Goal: Task Accomplishment & Management: Manage account settings

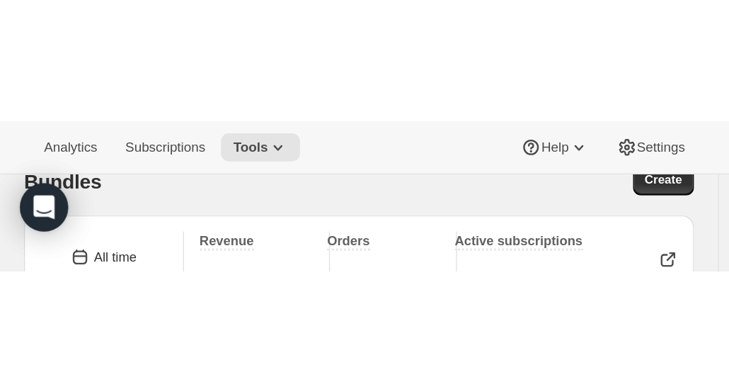
scroll to position [19, 0]
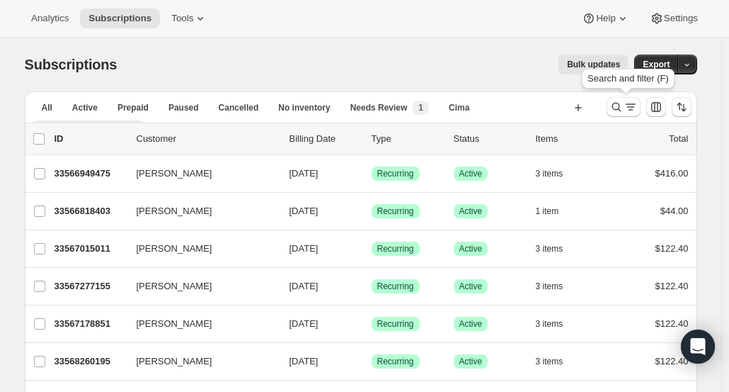
click at [617, 110] on icon "Search and filter results" at bounding box center [617, 107] width 14 height 14
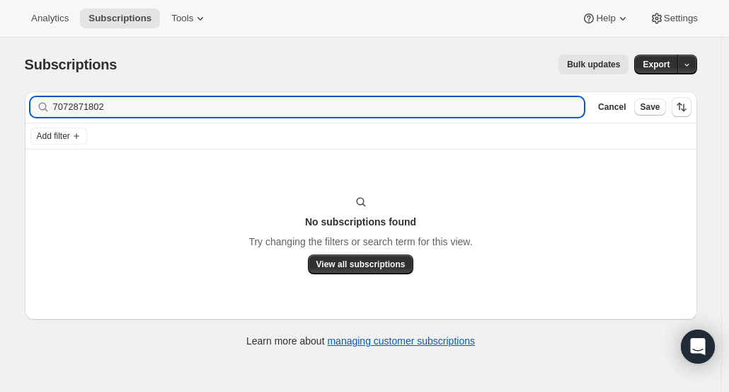
type input "7072871802"
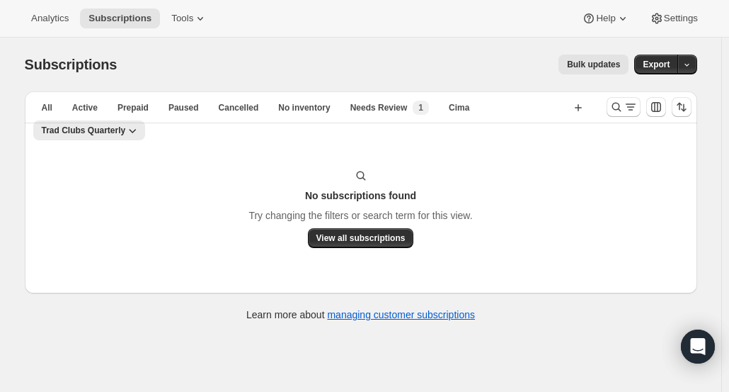
click at [618, 108] on icon "Search and filter results" at bounding box center [617, 107] width 14 height 14
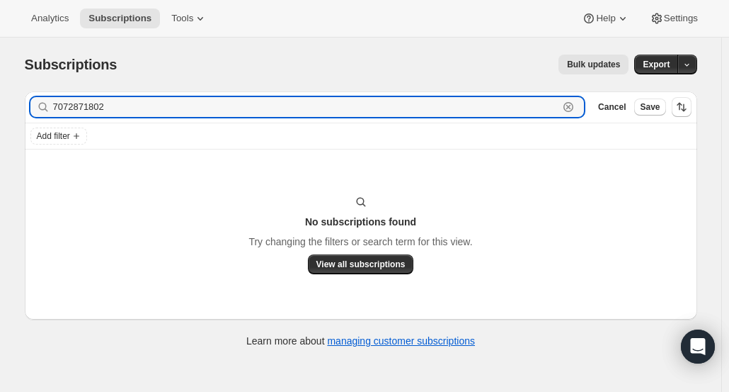
click at [576, 105] on icon "button" at bounding box center [568, 107] width 14 height 14
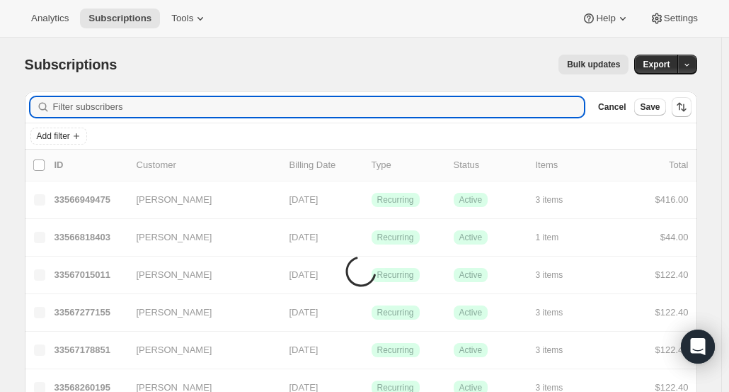
click at [563, 104] on input "Filter subscribers" at bounding box center [319, 107] width 532 height 20
paste input "[EMAIL_ADDRESS][DOMAIN_NAME]"
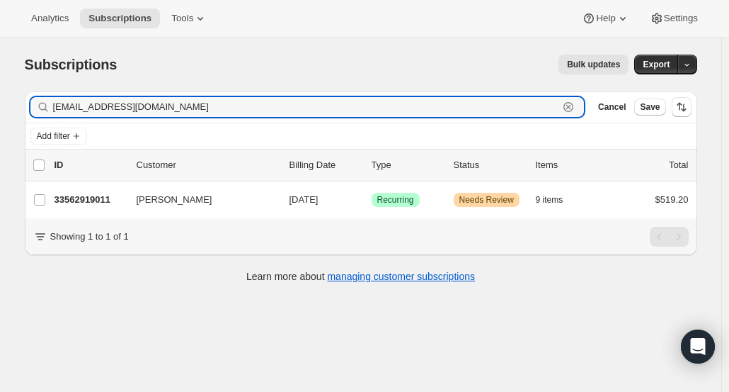
type input "[EMAIL_ADDRESS][DOMAIN_NAME]"
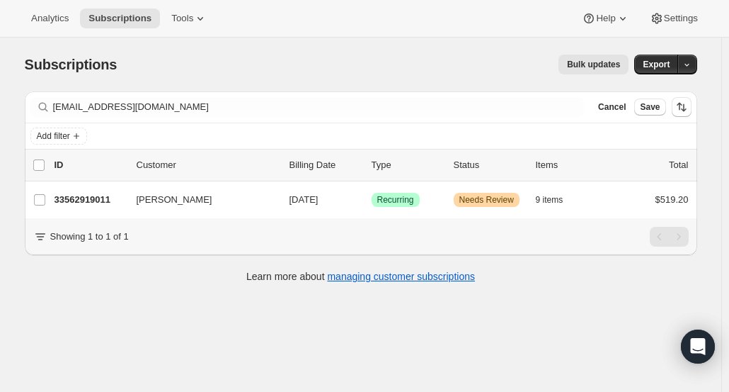
click at [103, 199] on p "33562919011" at bounding box center [90, 200] width 71 height 14
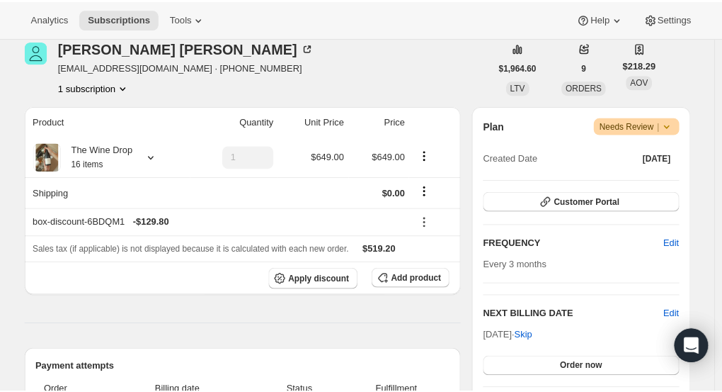
scroll to position [183, 0]
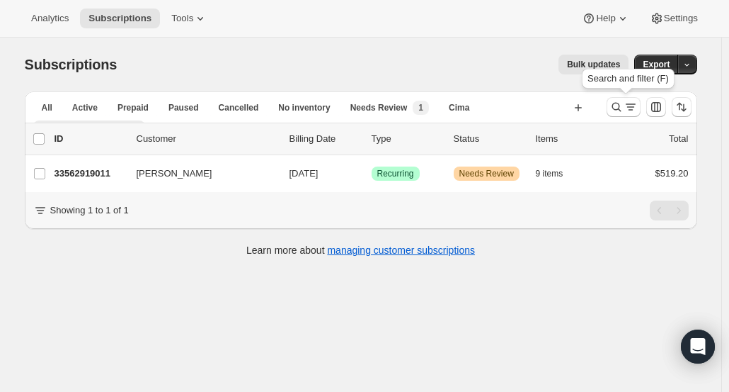
click at [621, 108] on icon "Search and filter results" at bounding box center [616, 107] width 9 height 9
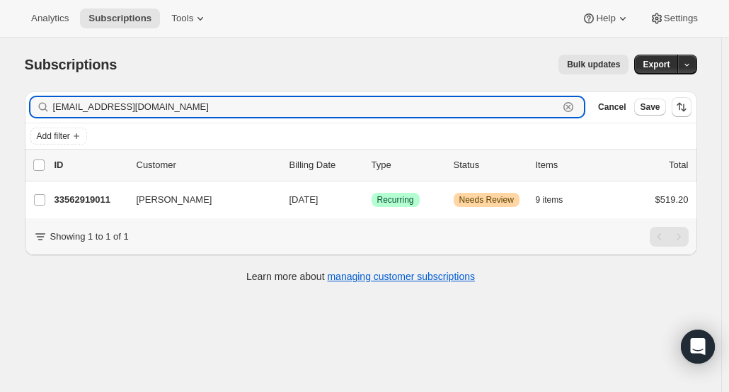
click at [576, 105] on icon "button" at bounding box center [568, 107] width 14 height 14
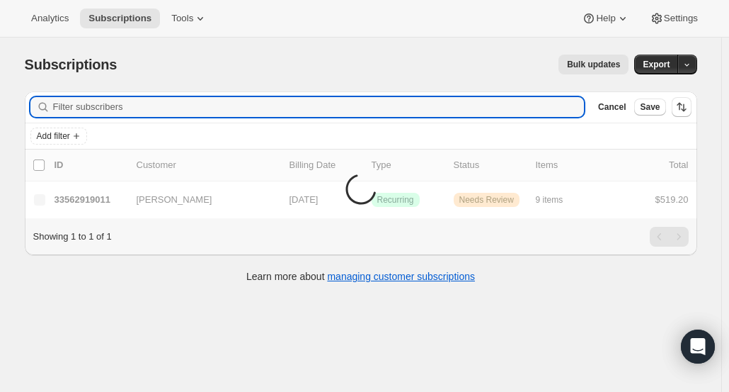
paste input "Mark Ambrose"
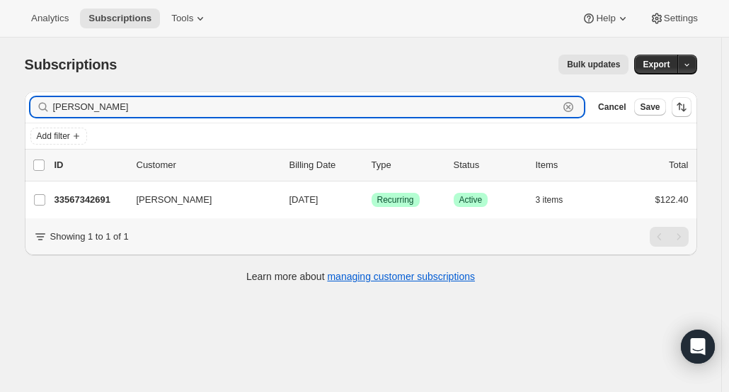
type input "Mark Ambrose"
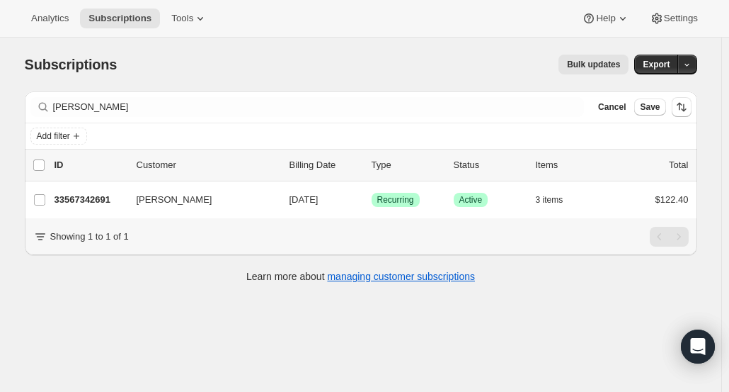
click at [69, 207] on div "33567342691 Mark Ambrose 12/08/2025 Success Recurring Success Active 3 items $1…" at bounding box center [372, 200] width 634 height 20
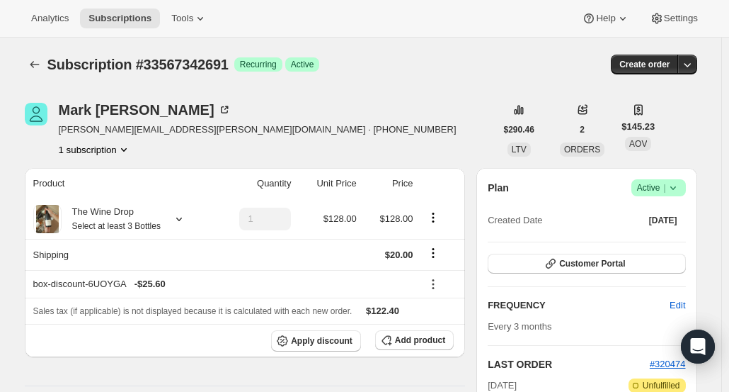
click at [92, 116] on div "Mark Ambrose" at bounding box center [145, 110] width 173 height 14
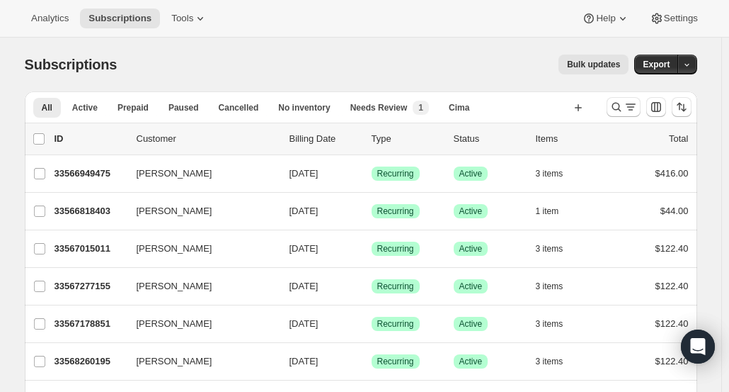
click at [608, 104] on div at bounding box center [649, 107] width 96 height 28
click at [617, 107] on icon "Search and filter results" at bounding box center [617, 107] width 14 height 14
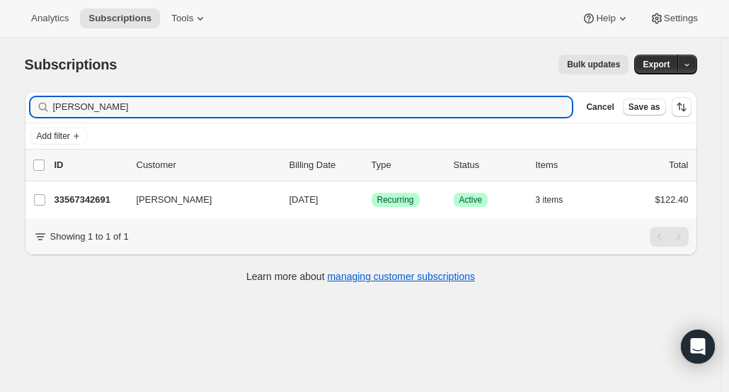
type input "[PERSON_NAME]"
click at [100, 193] on p "33567342691" at bounding box center [90, 200] width 71 height 14
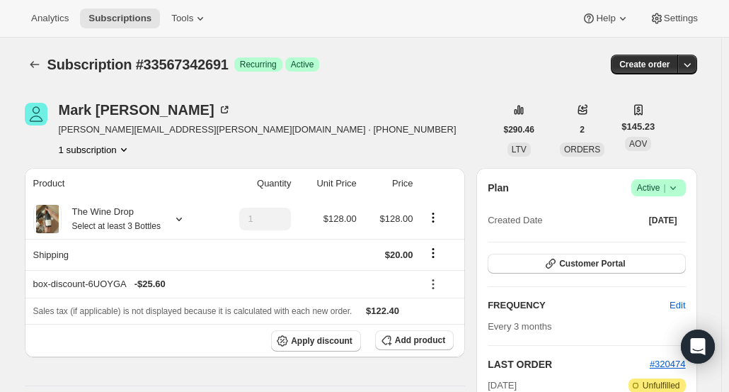
click at [619, 267] on span "Customer Portal" at bounding box center [592, 263] width 66 height 11
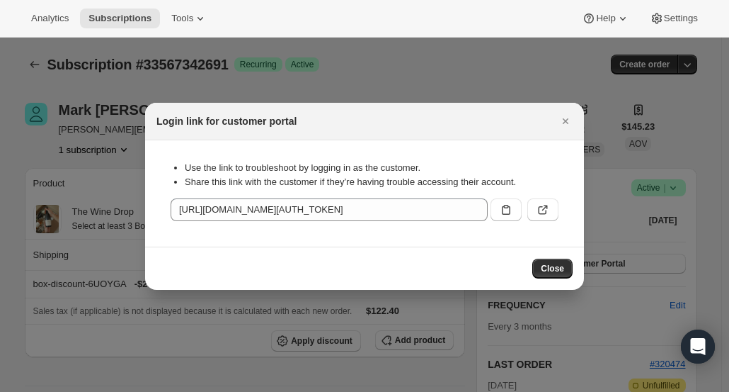
click at [549, 213] on icon ":rcd:" at bounding box center [543, 210] width 14 height 14
click at [566, 125] on icon "Close" at bounding box center [566, 121] width 14 height 14
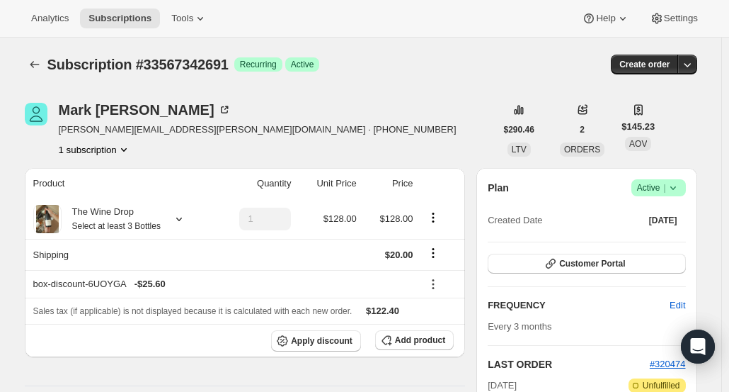
click at [39, 67] on icon "Subscriptions" at bounding box center [35, 64] width 14 height 14
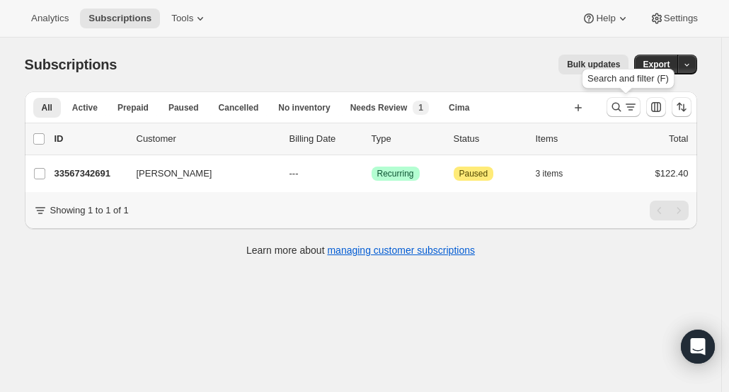
click at [628, 106] on icon "Search and filter results" at bounding box center [631, 107] width 14 height 14
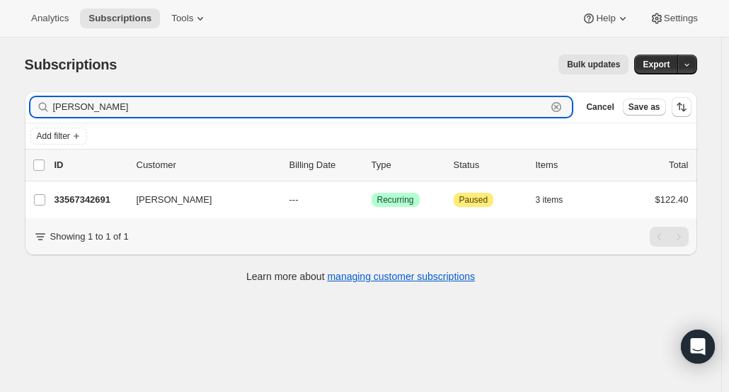
click at [561, 104] on icon "button" at bounding box center [557, 107] width 10 height 10
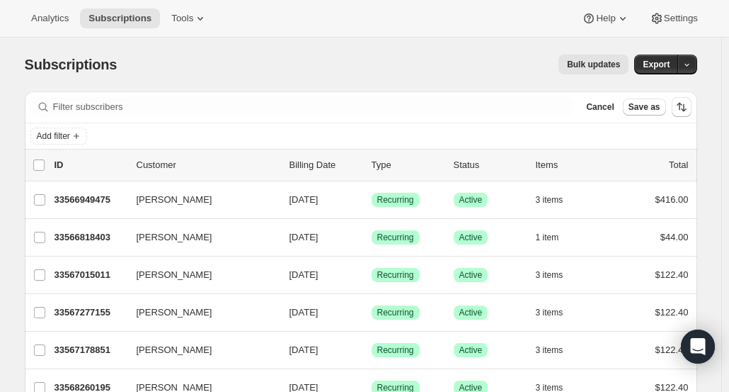
click at [610, 110] on span "Cancel" at bounding box center [600, 106] width 28 height 11
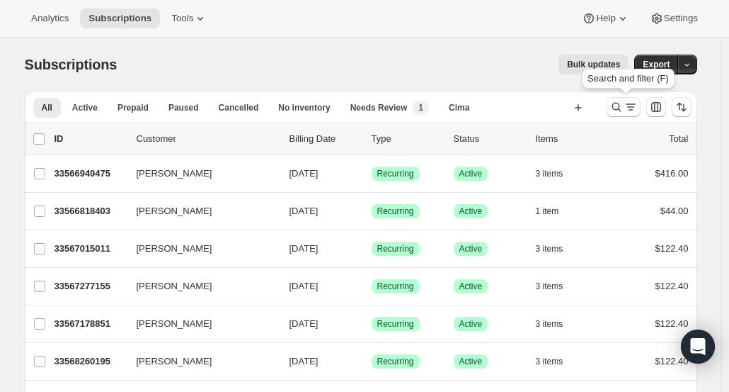
click at [614, 109] on icon "Search and filter results" at bounding box center [617, 107] width 14 height 14
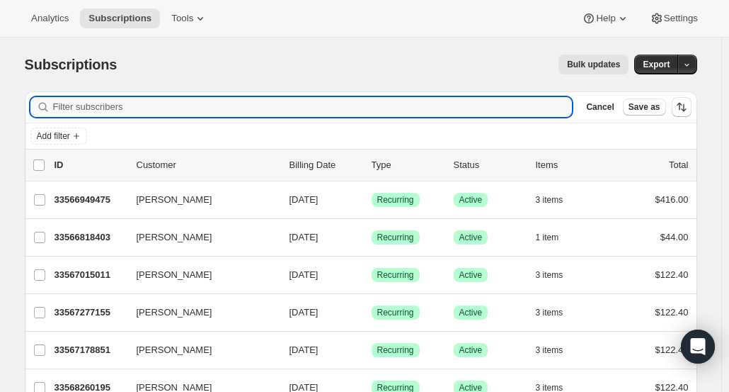
paste input "betsybartscherer@gmail.com"
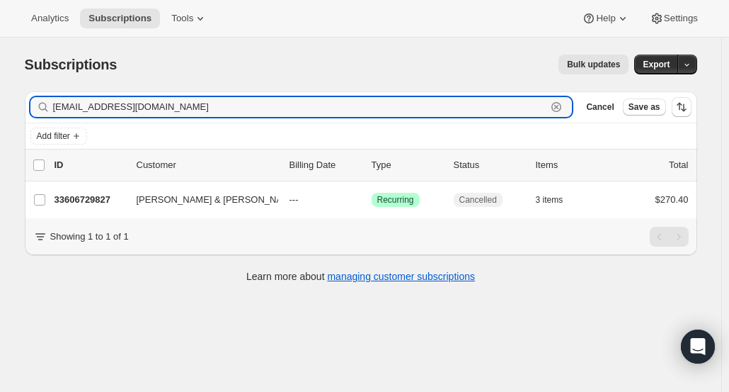
type input "betsybartscherer@gmail.com"
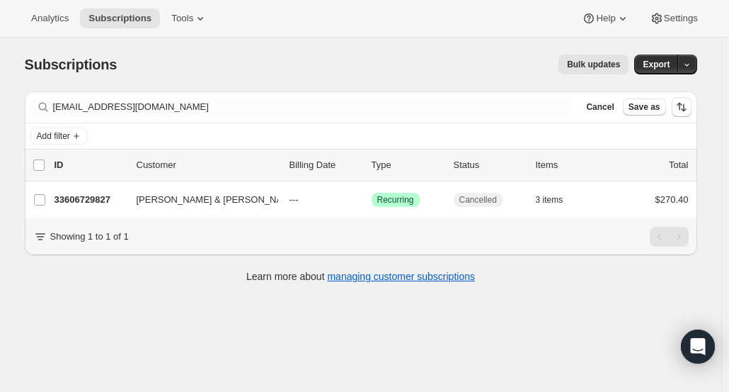
click at [81, 198] on p "33606729827" at bounding box center [90, 200] width 71 height 14
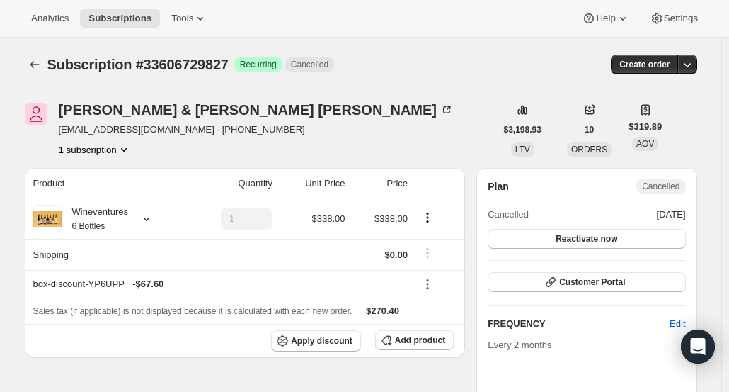
click at [656, 234] on button "Reactivate now" at bounding box center [587, 239] width 198 height 20
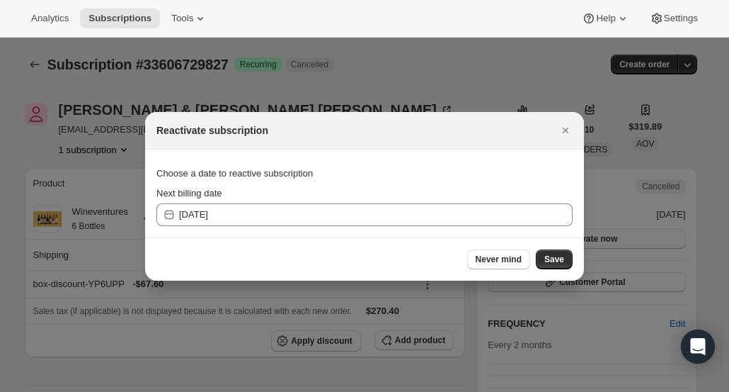
click at [567, 130] on icon "Close" at bounding box center [566, 130] width 14 height 14
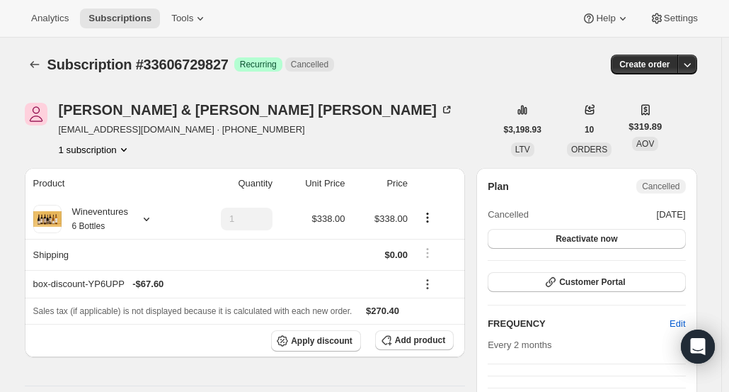
click at [606, 285] on span "Customer Portal" at bounding box center [592, 281] width 66 height 11
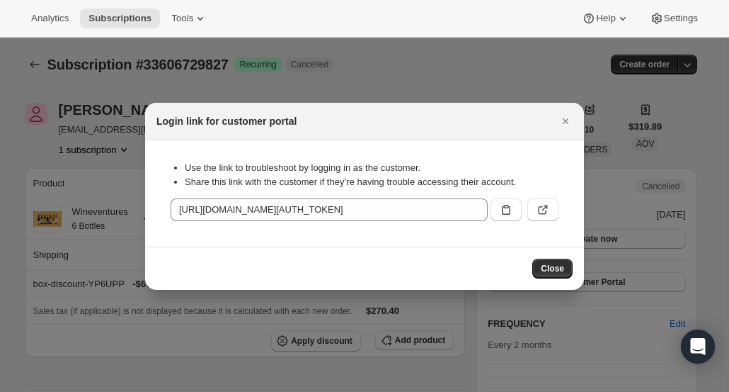
click at [540, 213] on icon ":rr2:" at bounding box center [543, 210] width 8 height 8
click at [559, 122] on icon "Close" at bounding box center [566, 121] width 14 height 14
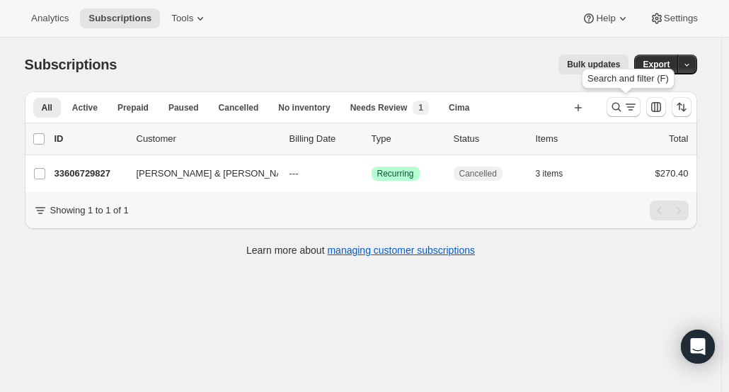
click at [619, 110] on icon "Search and filter results" at bounding box center [617, 107] width 14 height 14
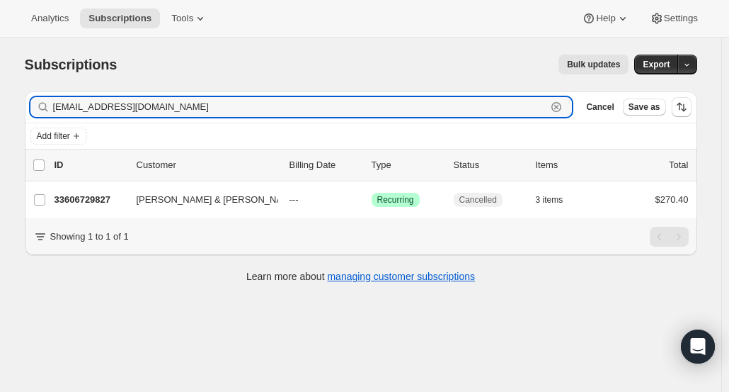
click at [564, 105] on icon "button" at bounding box center [556, 107] width 14 height 14
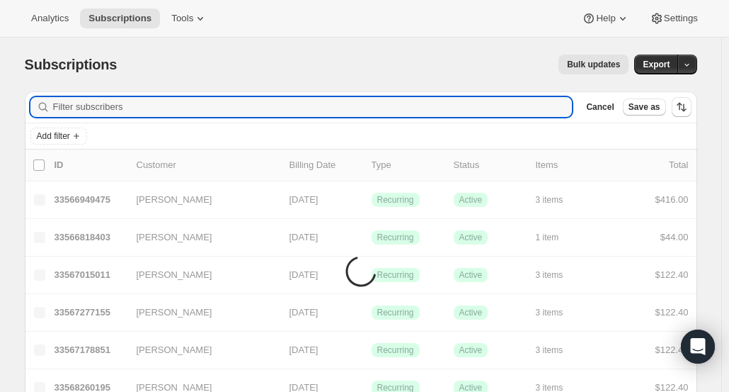
paste input "isabel@napavalleytip.com"
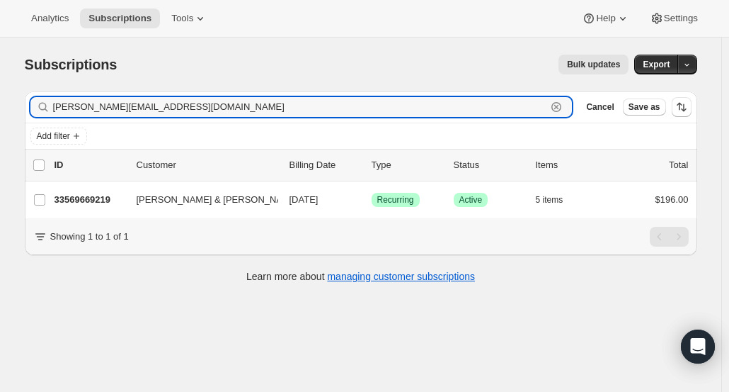
type input "isabel@napavalleytip.com"
click at [74, 200] on p "33569669219" at bounding box center [90, 200] width 71 height 14
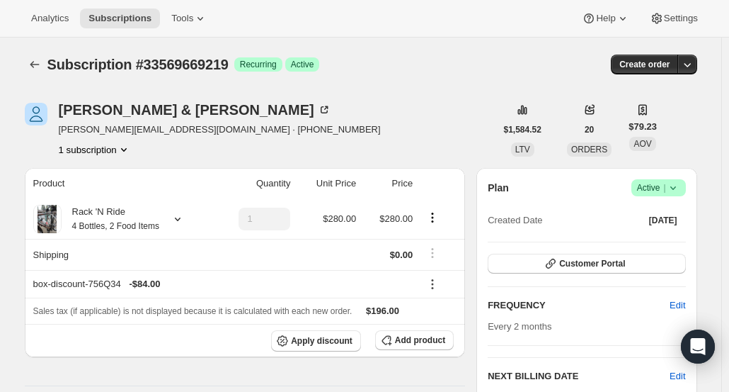
click at [593, 260] on span "Customer Portal" at bounding box center [592, 263] width 66 height 11
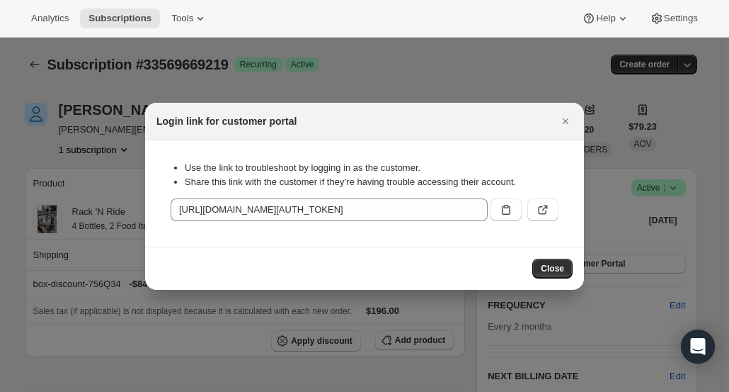
click at [543, 209] on icon ":r18t:" at bounding box center [545, 208] width 6 height 6
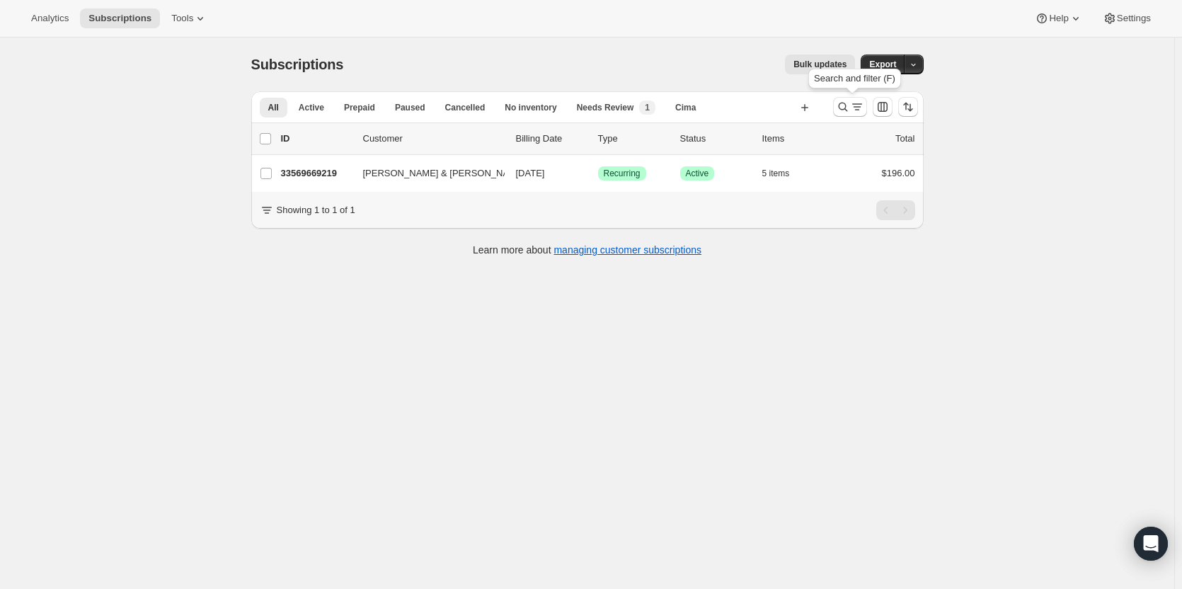
click at [849, 110] on icon "Search and filter results" at bounding box center [843, 107] width 14 height 14
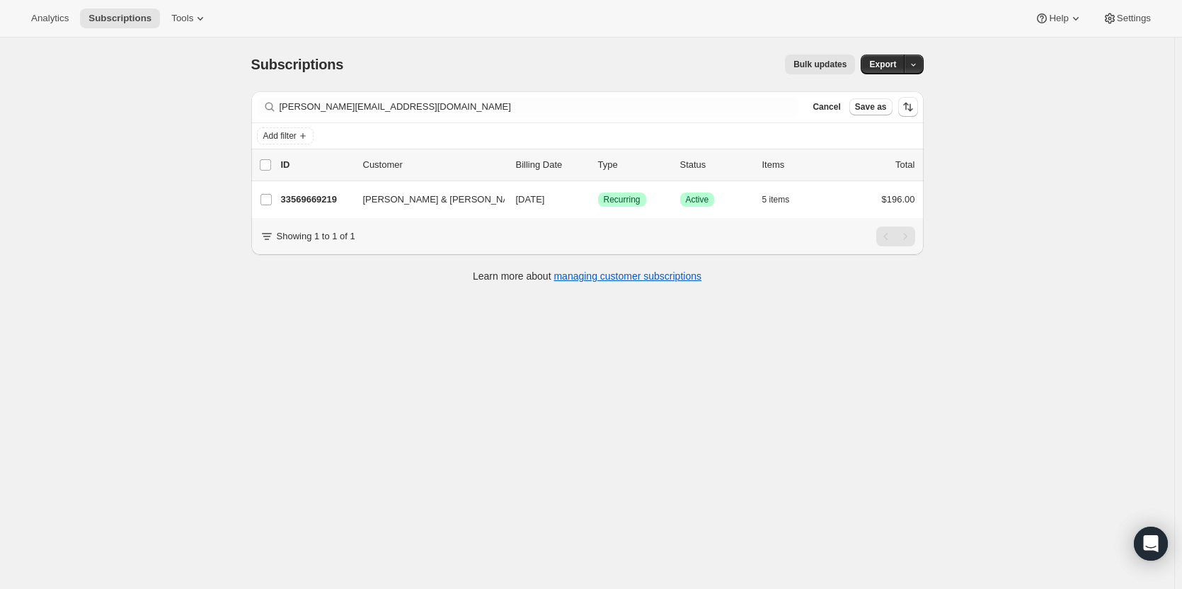
click at [839, 111] on span "Cancel" at bounding box center [827, 106] width 28 height 11
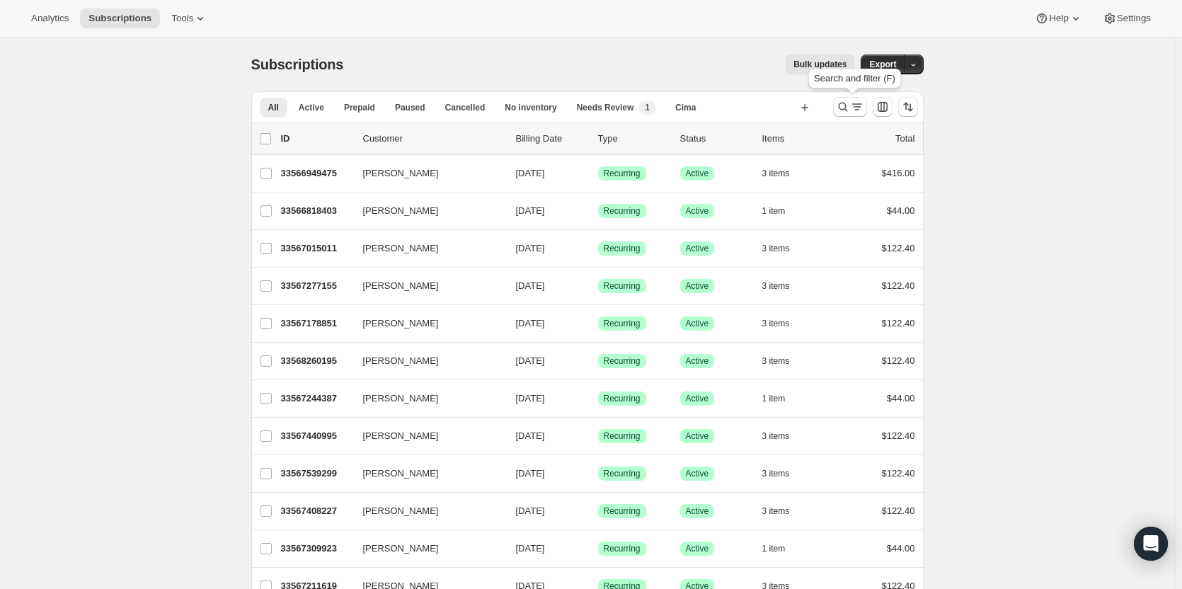
click at [845, 108] on icon "Search and filter results" at bounding box center [843, 107] width 14 height 14
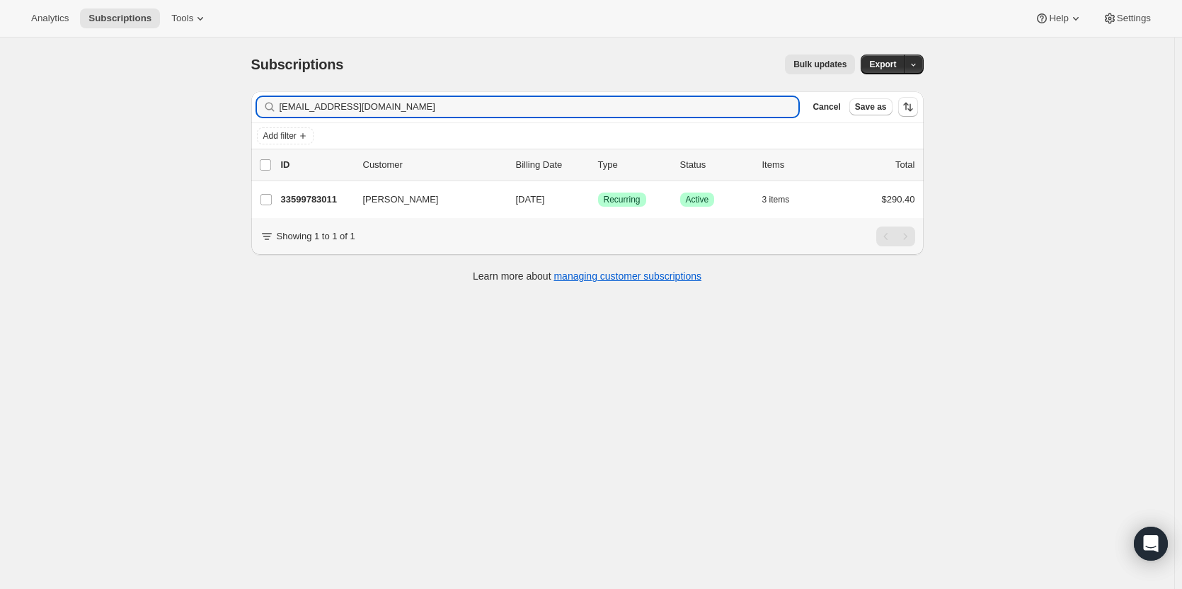
type input "hayleybublitz@gmail.com"
click at [300, 201] on p "33599783011" at bounding box center [316, 200] width 71 height 14
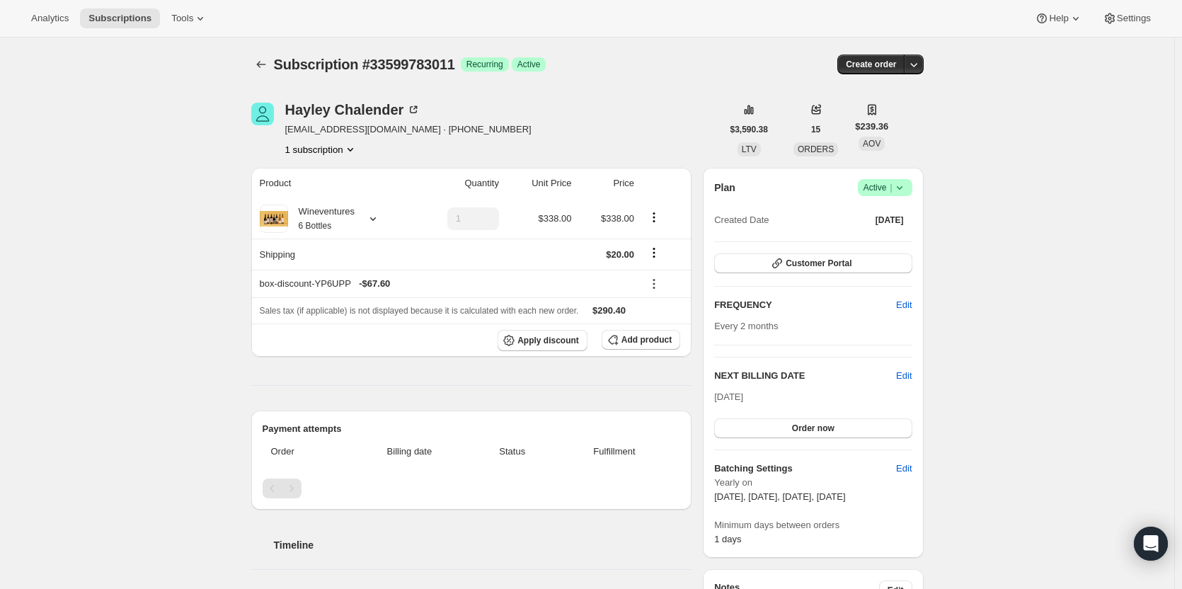
click at [316, 113] on div "Hayley Chalender" at bounding box center [353, 110] width 136 height 14
click at [336, 220] on div "Wineventures 6 Bottles" at bounding box center [321, 219] width 67 height 28
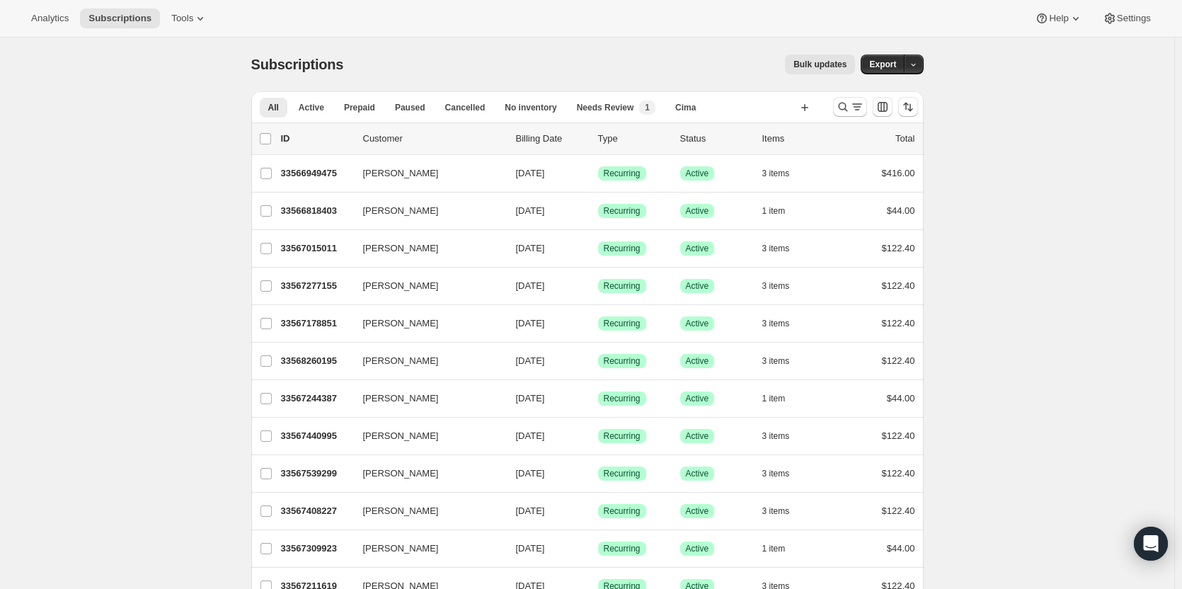
click at [846, 109] on icon "Search and filter results" at bounding box center [843, 107] width 14 height 14
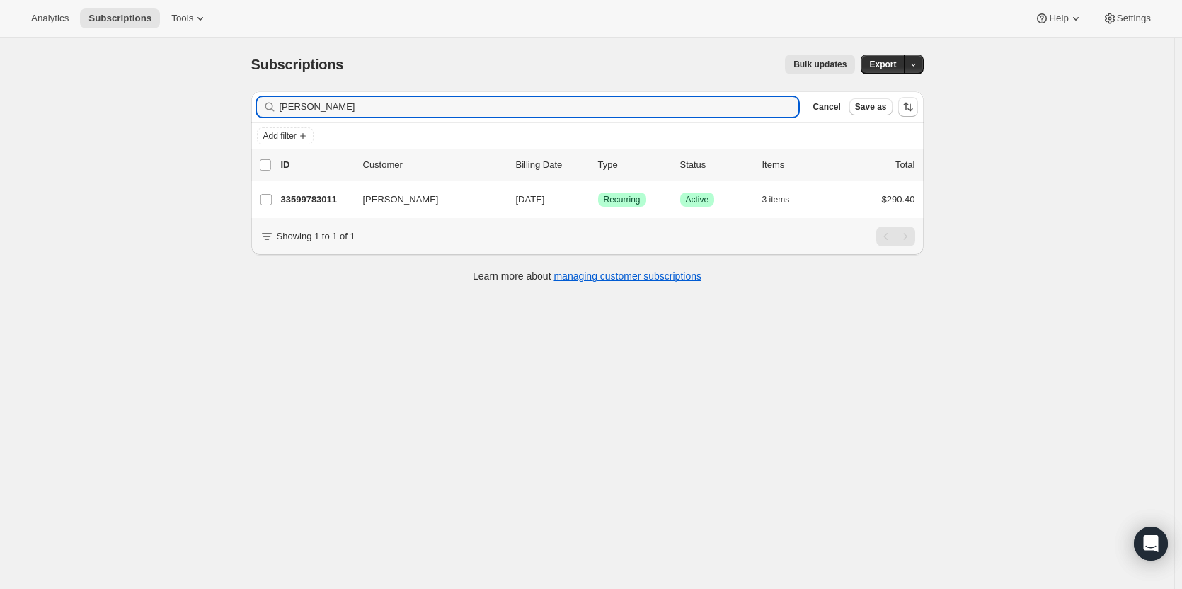
type input "[PERSON_NAME]"
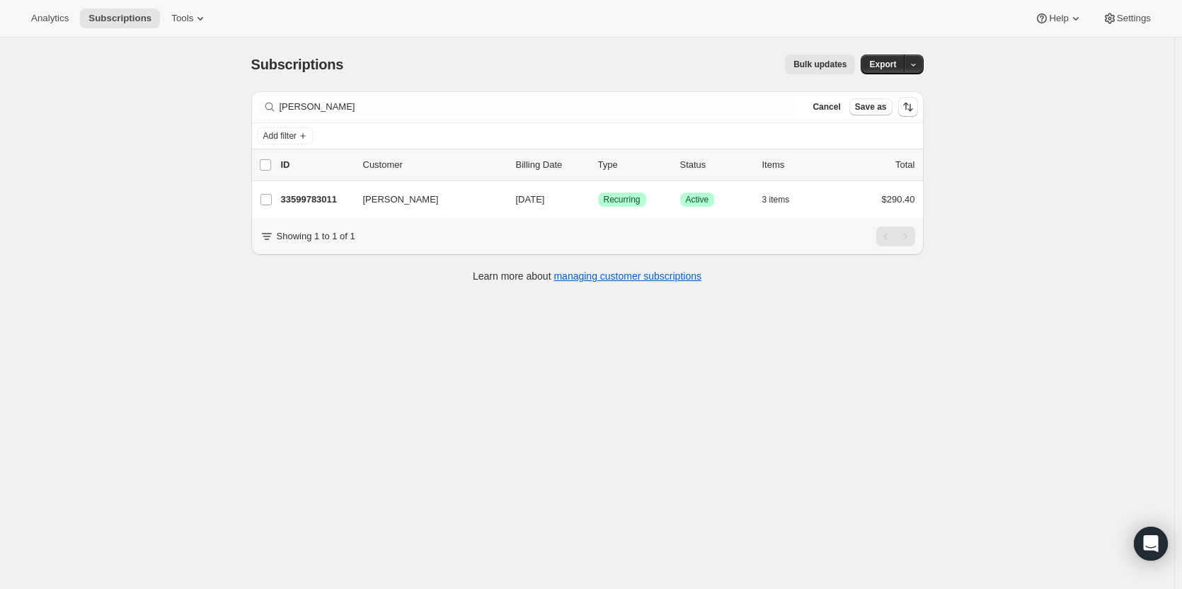
click at [321, 195] on p "33599783011" at bounding box center [316, 200] width 71 height 14
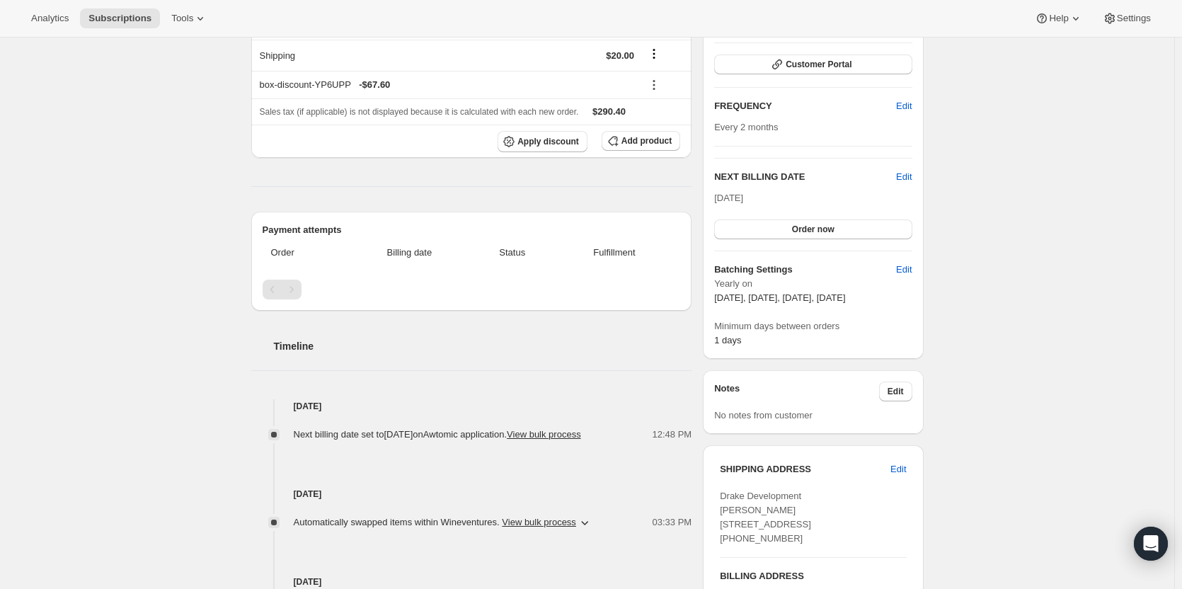
scroll to position [362, 0]
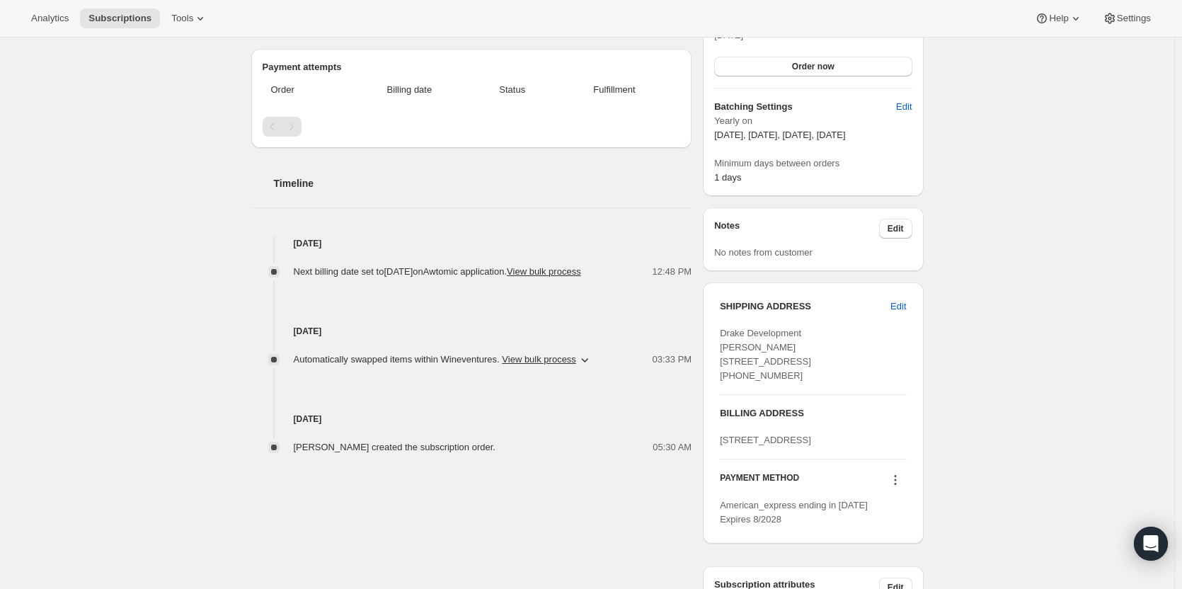
click at [904, 309] on span "Edit" at bounding box center [899, 307] width 16 height 14
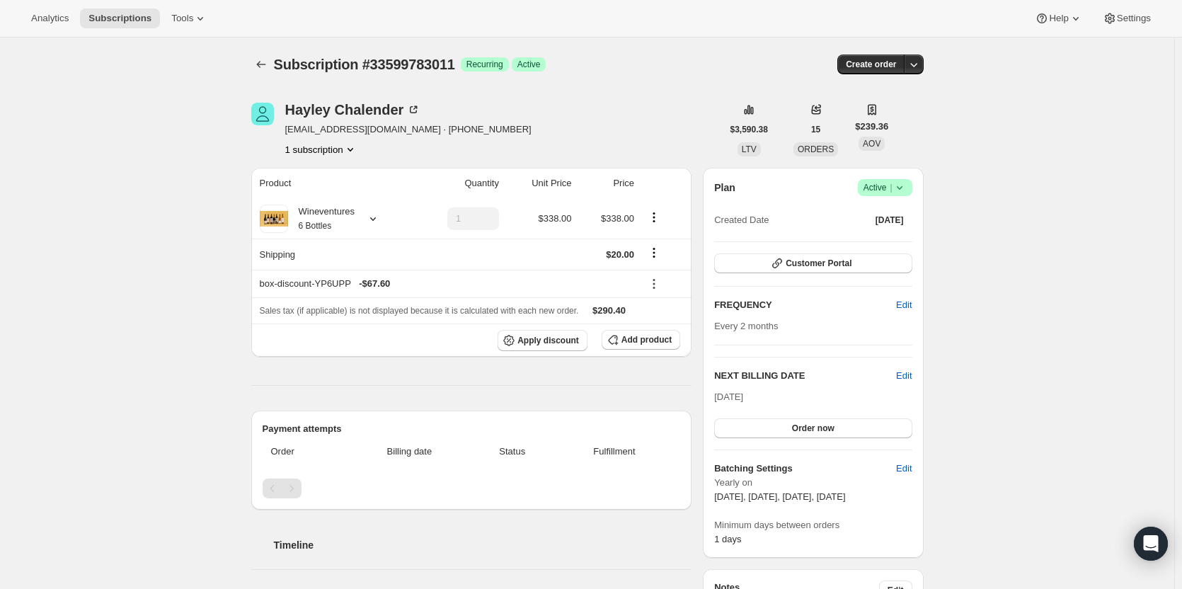
select select "KS"
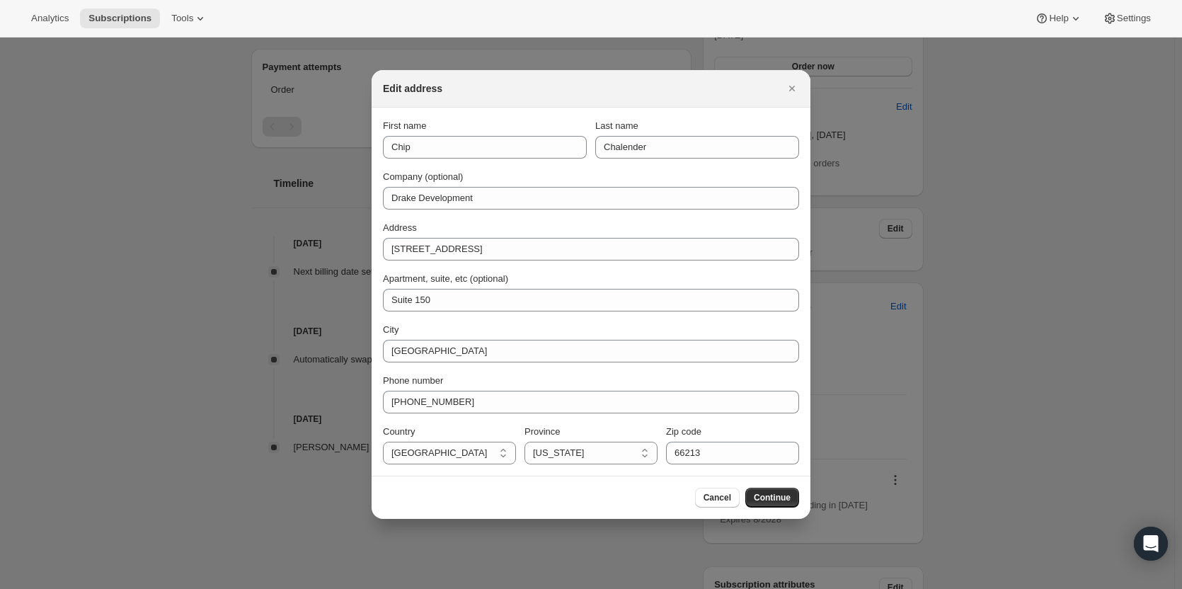
click at [792, 84] on icon "Close" at bounding box center [792, 88] width 14 height 14
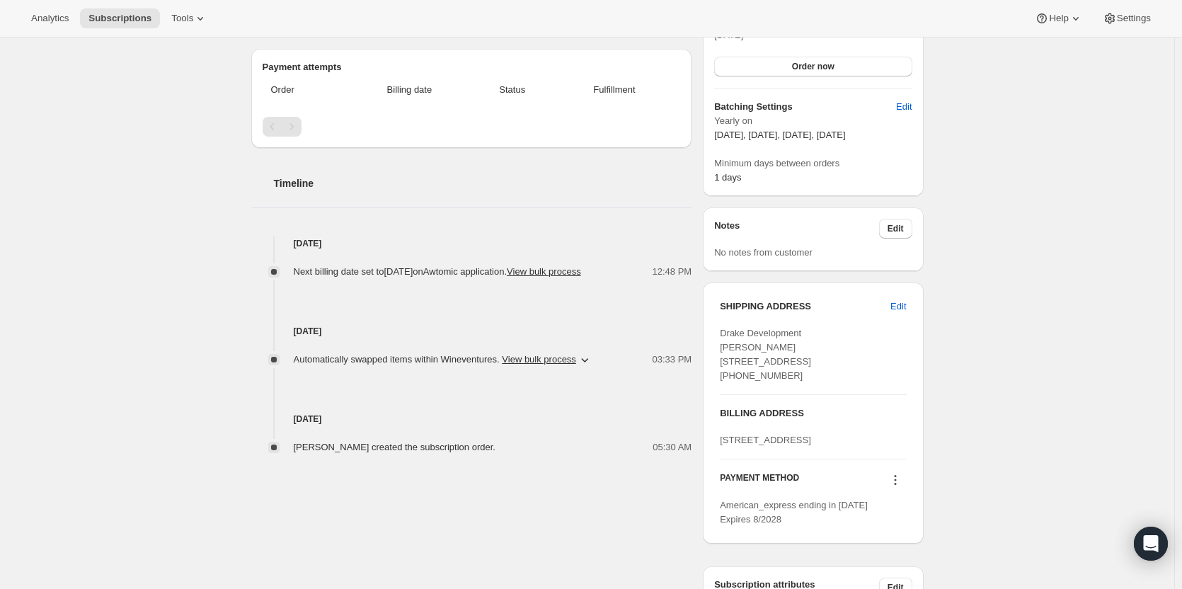
click at [902, 312] on span "Edit" at bounding box center [899, 307] width 16 height 14
select select "KS"
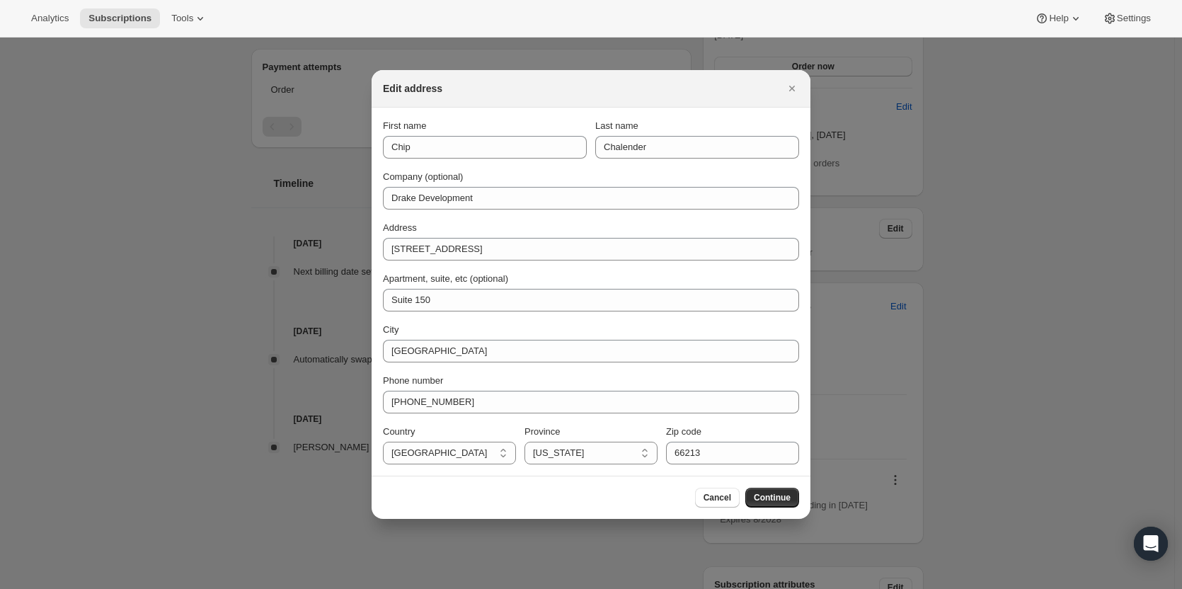
scroll to position [0, 0]
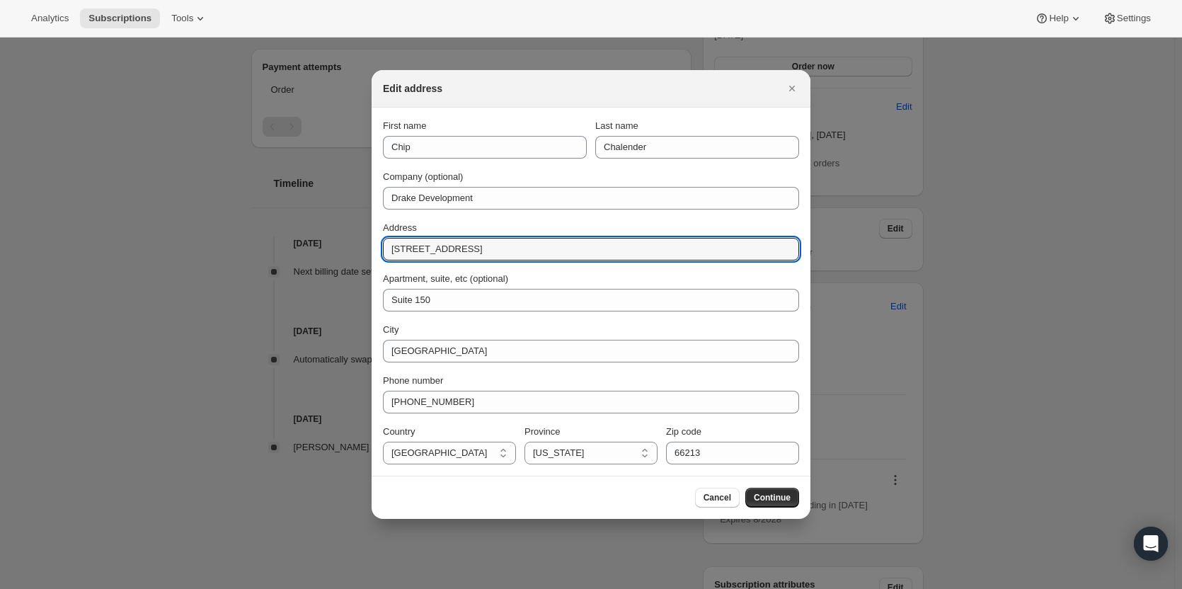
drag, startPoint x: 496, startPoint y: 251, endPoint x: 376, endPoint y: 239, distance: 120.2
click at [376, 239] on section "First name Chip Last name [PERSON_NAME] Company (optional) Drake Development Ad…" at bounding box center [591, 292] width 439 height 368
paste input "[STREET_ADDRESS]"
type input "[STREET_ADDRESS]"
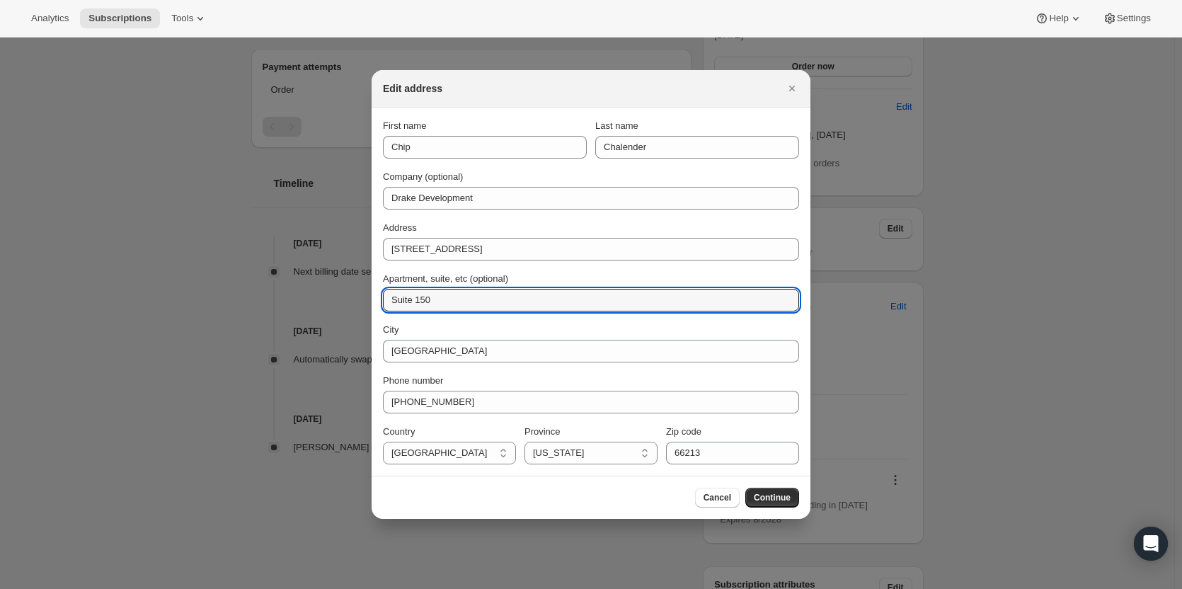
drag, startPoint x: 445, startPoint y: 304, endPoint x: 389, endPoint y: 299, distance: 56.9
click at [389, 299] on input "Suite 150" at bounding box center [591, 300] width 416 height 23
paste input "200"
type input "Suite 200"
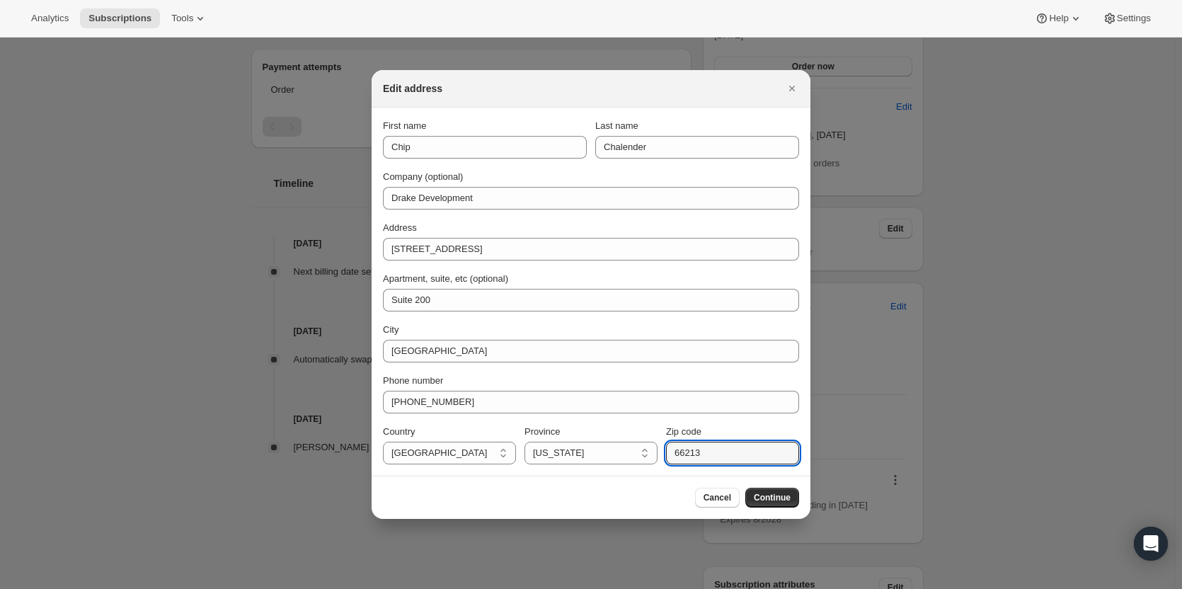
drag, startPoint x: 705, startPoint y: 456, endPoint x: 638, endPoint y: 442, distance: 68.7
click at [638, 442] on div "Country [GEOGRAPHIC_DATA] [GEOGRAPHIC_DATA] Province [US_STATE] [US_STATE] [US_…" at bounding box center [591, 445] width 416 height 40
paste input "23"
type input "66223"
click at [770, 496] on span "Continue" at bounding box center [772, 497] width 37 height 11
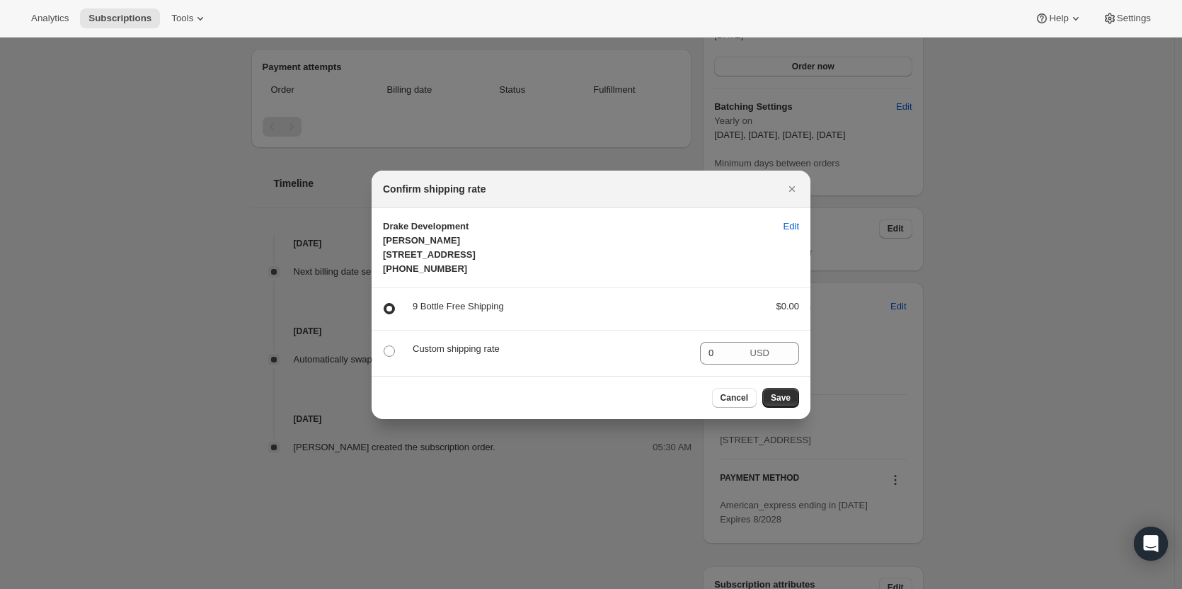
click at [387, 357] on span ":rcc:" at bounding box center [389, 351] width 11 height 11
click at [384, 346] on input ":rcc:" at bounding box center [384, 346] width 1 height 1
radio input "true"
radio input "false"
click at [722, 365] on input "0" at bounding box center [723, 353] width 47 height 23
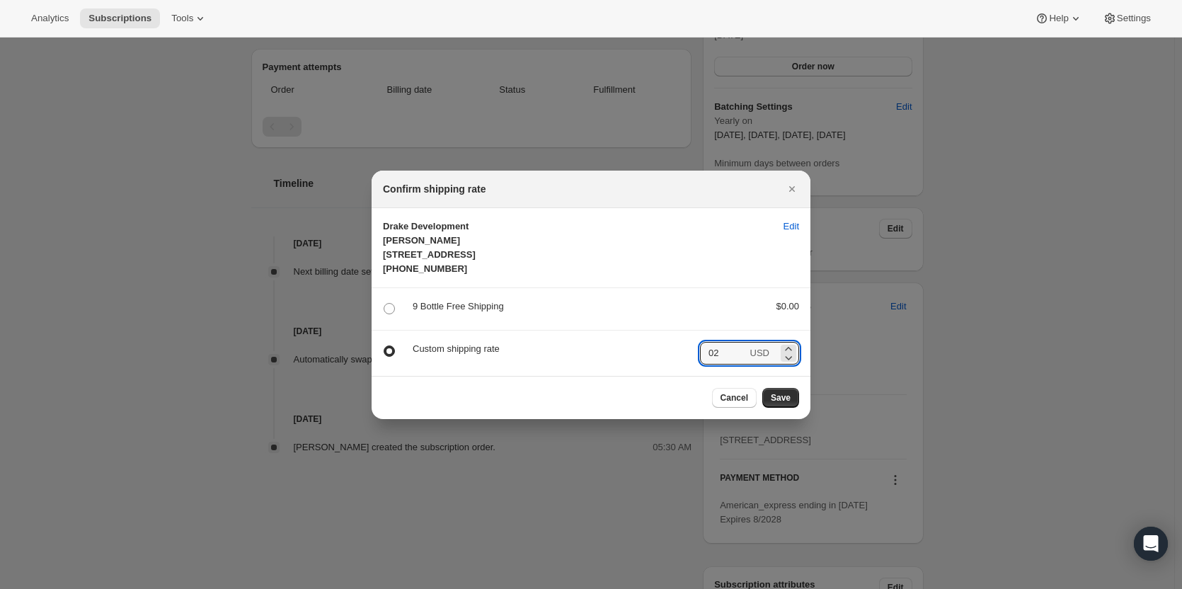
click at [713, 365] on input "02" at bounding box center [723, 353] width 47 height 23
click at [792, 365] on icon ":rcc:" at bounding box center [789, 357] width 14 height 14
click at [790, 356] on icon ":rcc:" at bounding box center [789, 349] width 14 height 14
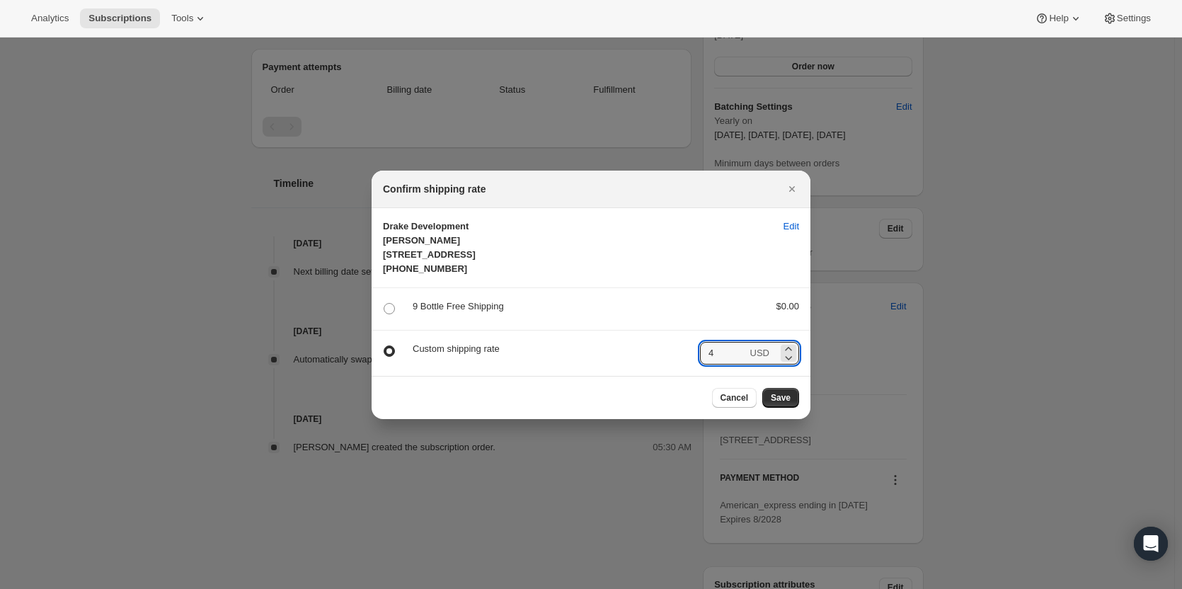
click at [790, 356] on icon ":rcc:" at bounding box center [789, 349] width 14 height 14
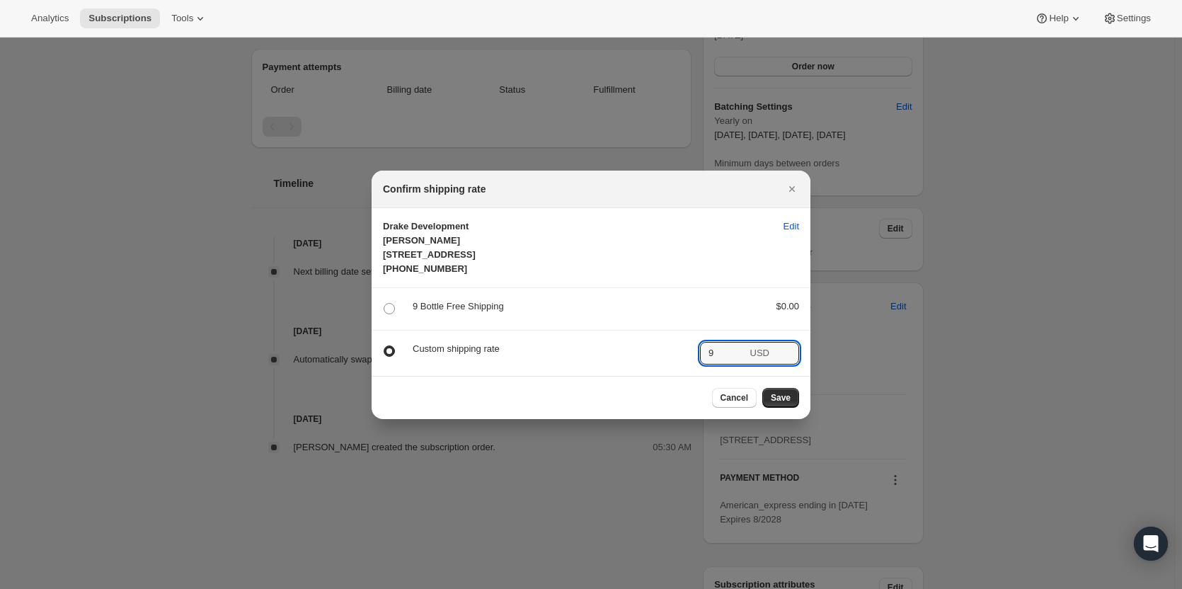
click at [790, 356] on icon ":rcc:" at bounding box center [789, 349] width 14 height 14
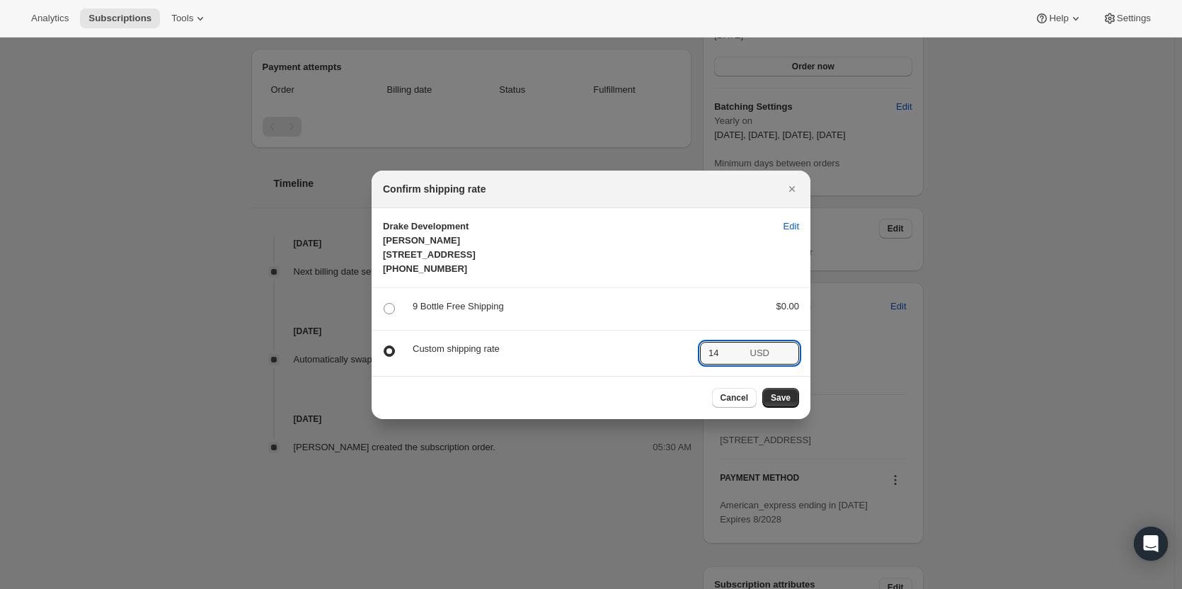
click at [790, 356] on icon ":rcc:" at bounding box center [789, 349] width 14 height 14
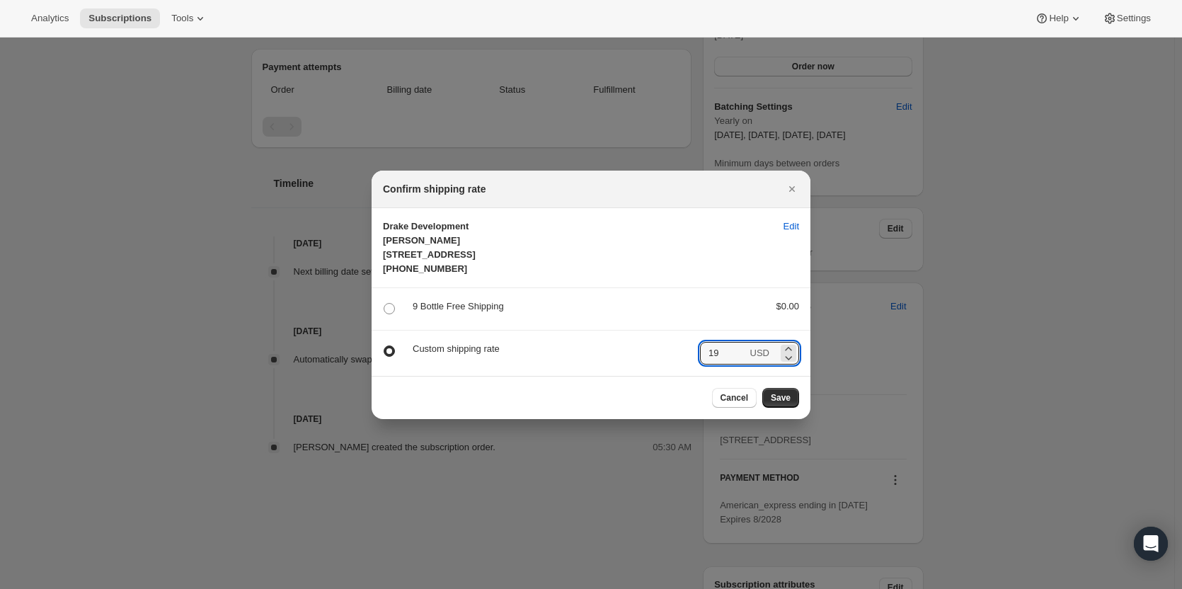
click at [790, 356] on icon ":rcc:" at bounding box center [789, 349] width 14 height 14
type input "20"
click at [785, 408] on button "Save" at bounding box center [781, 398] width 37 height 20
click at [785, 411] on div "Cancel Save" at bounding box center [591, 397] width 439 height 43
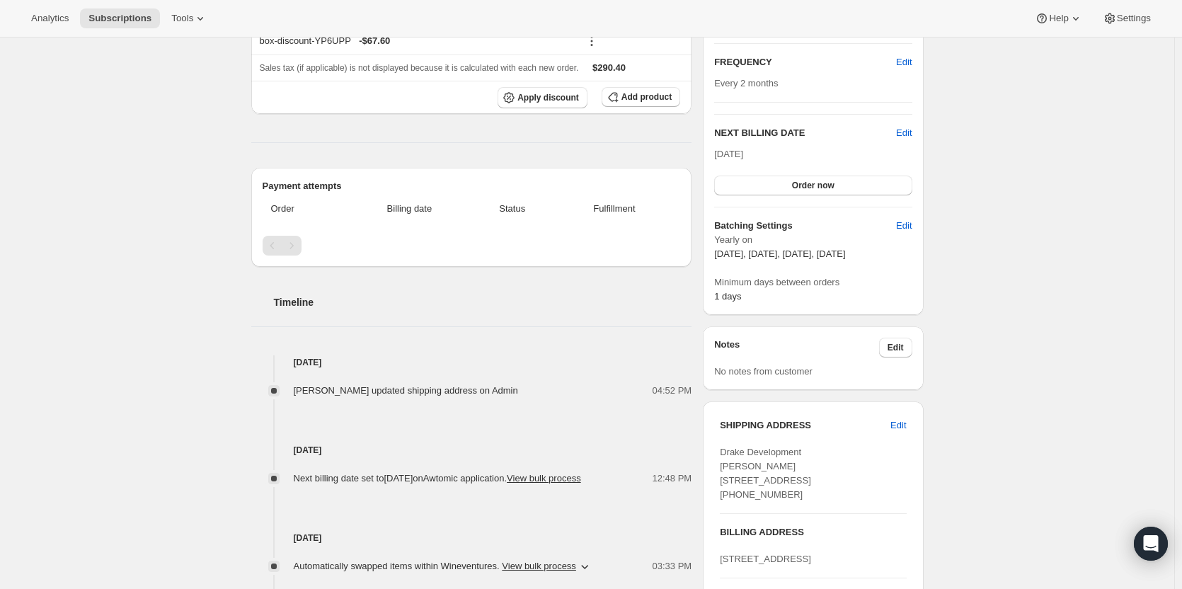
scroll to position [306, 0]
